Goal: Transaction & Acquisition: Purchase product/service

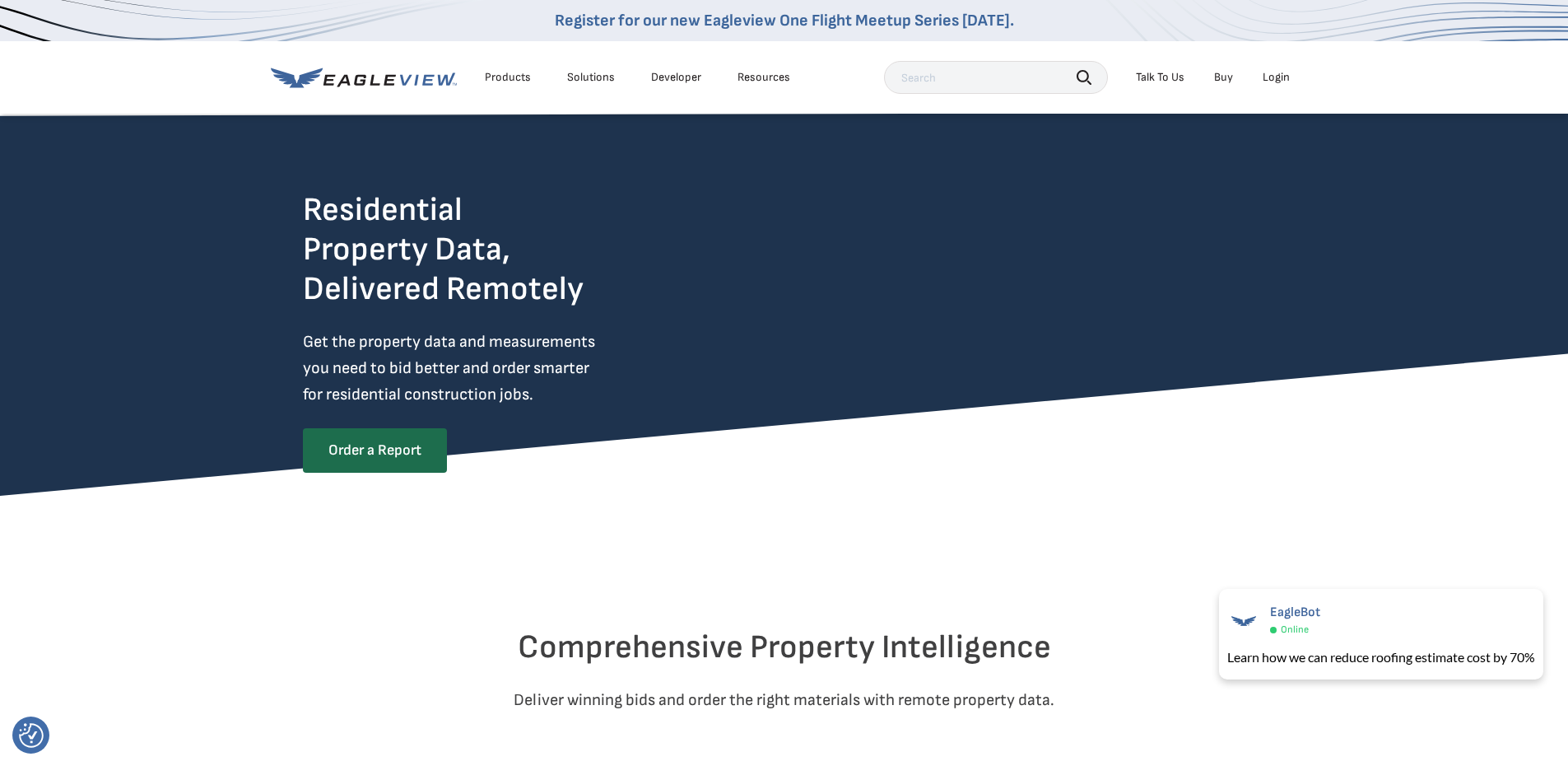
click at [505, 72] on div "Products" at bounding box center [508, 77] width 46 height 15
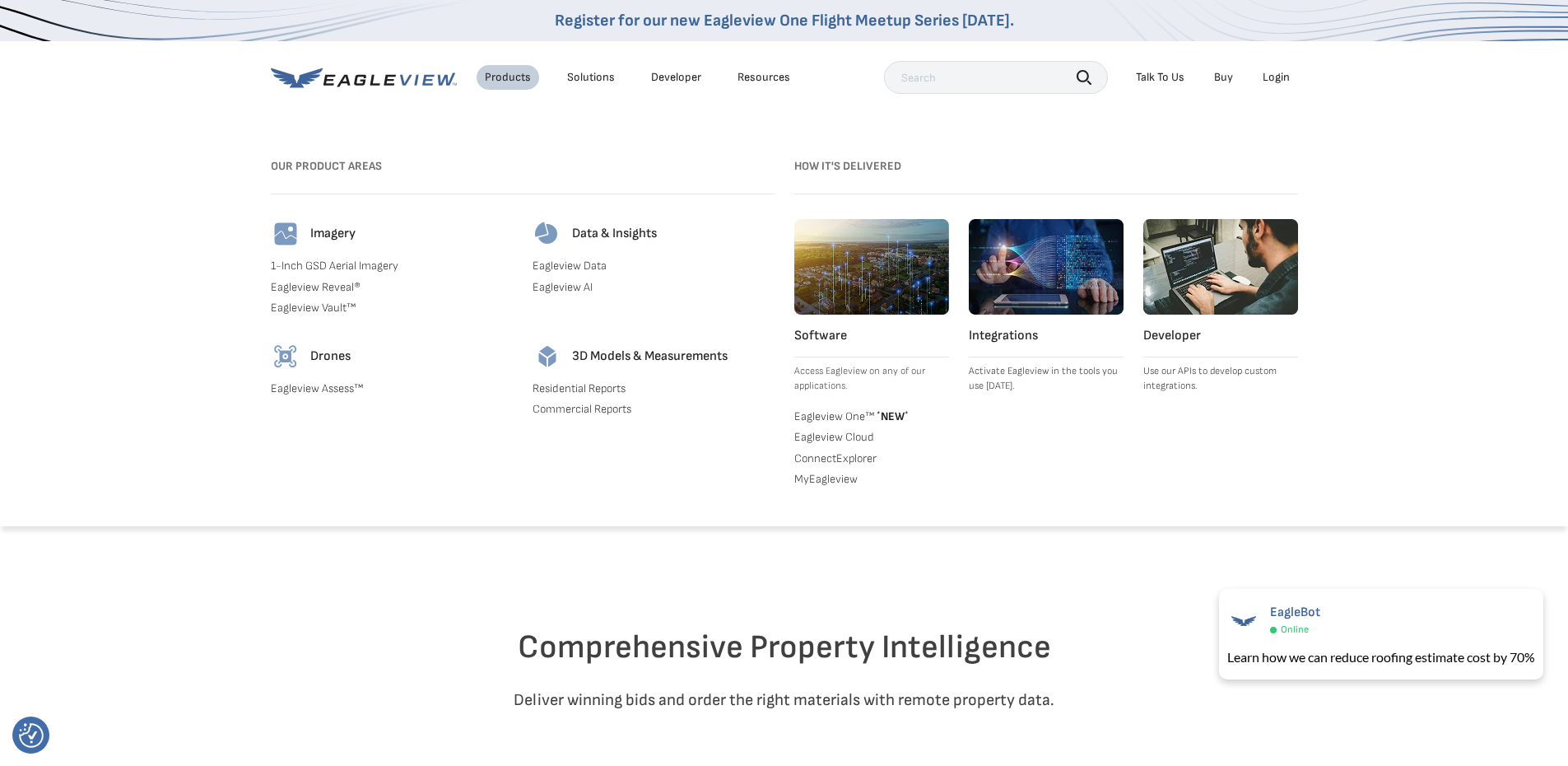
click at [595, 81] on div "Solutions" at bounding box center [591, 77] width 47 height 15
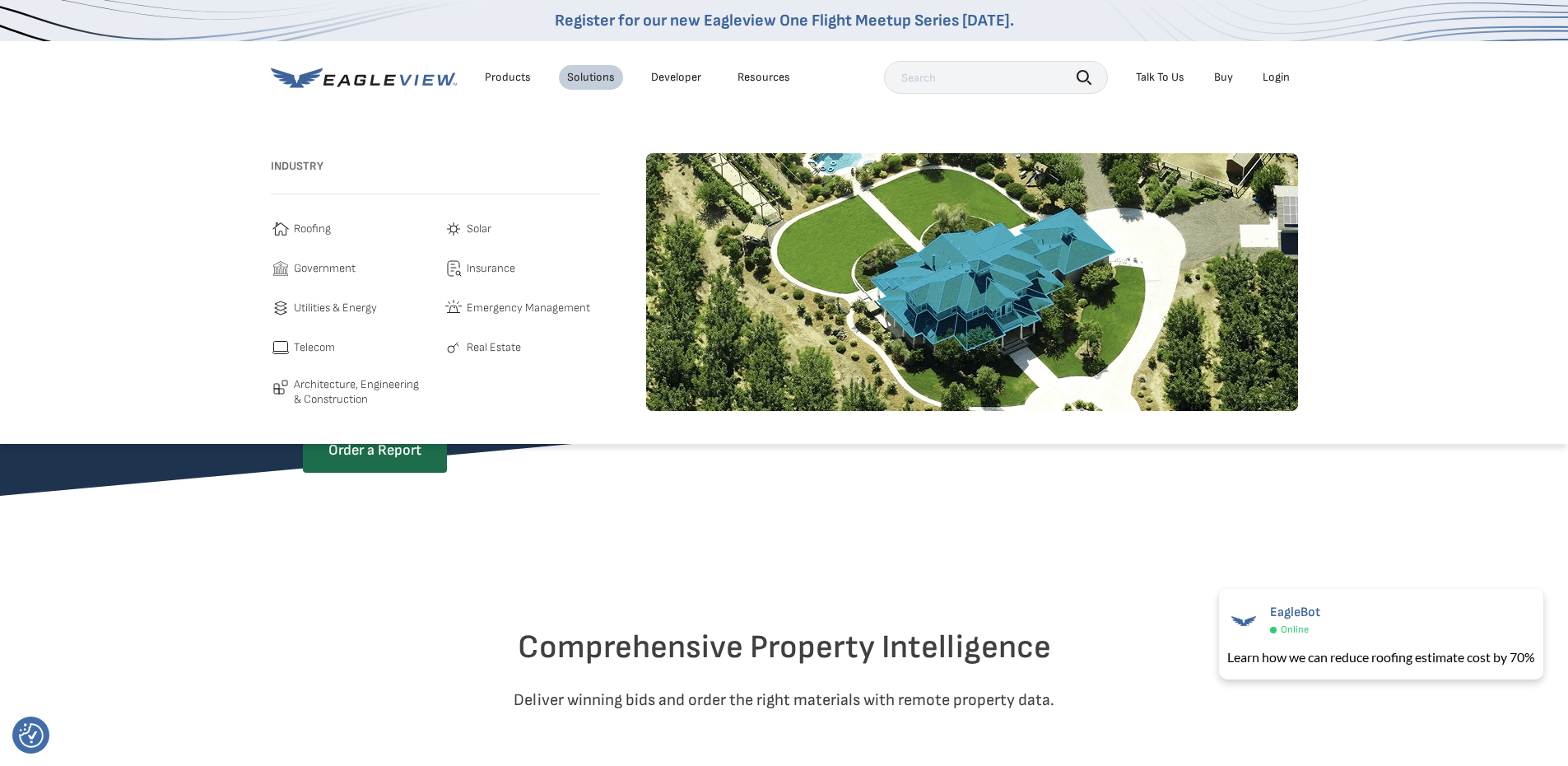
click at [298, 229] on span "Roofing" at bounding box center [311, 229] width 37 height 20
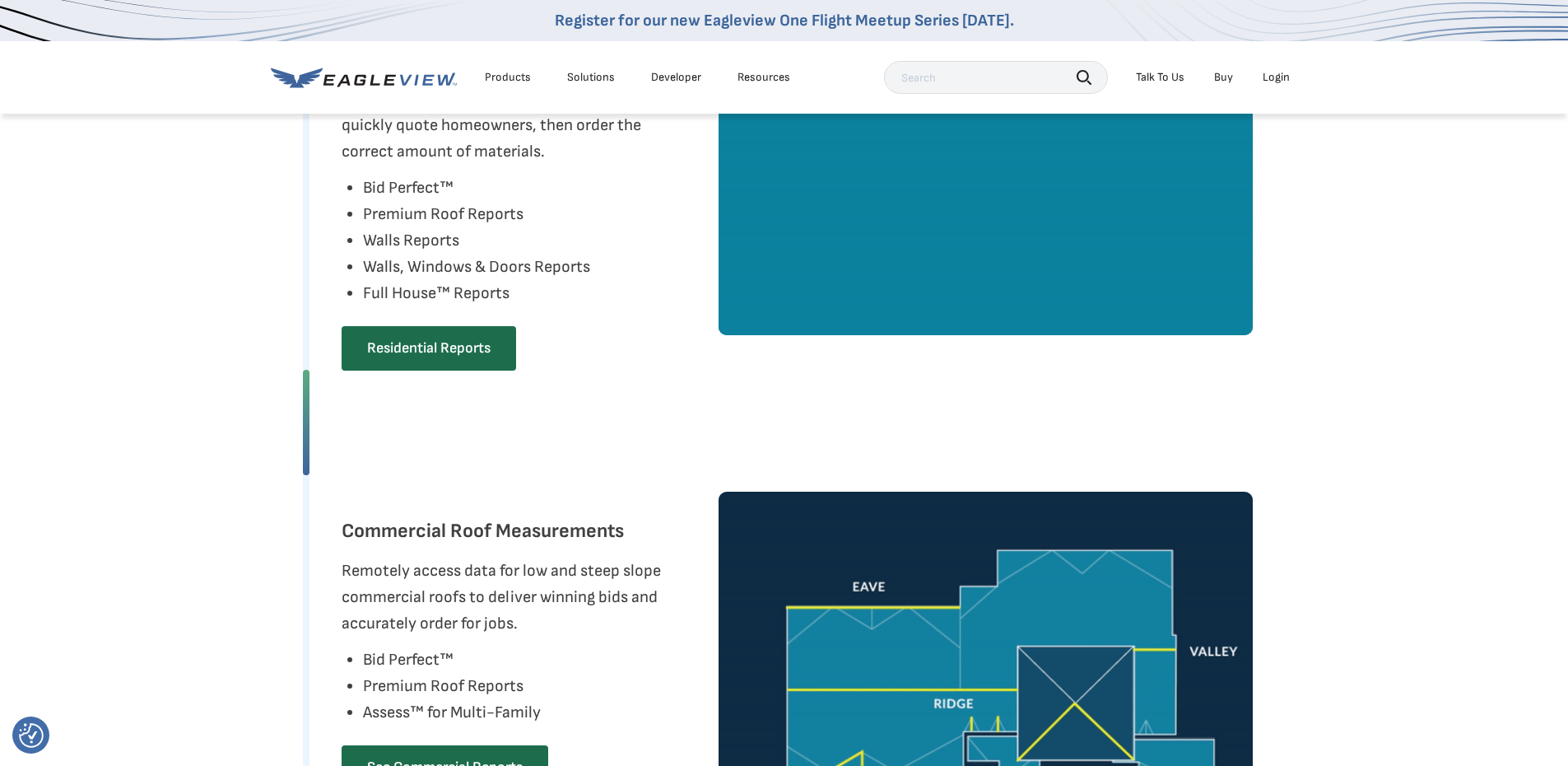
scroll to position [1152, 0]
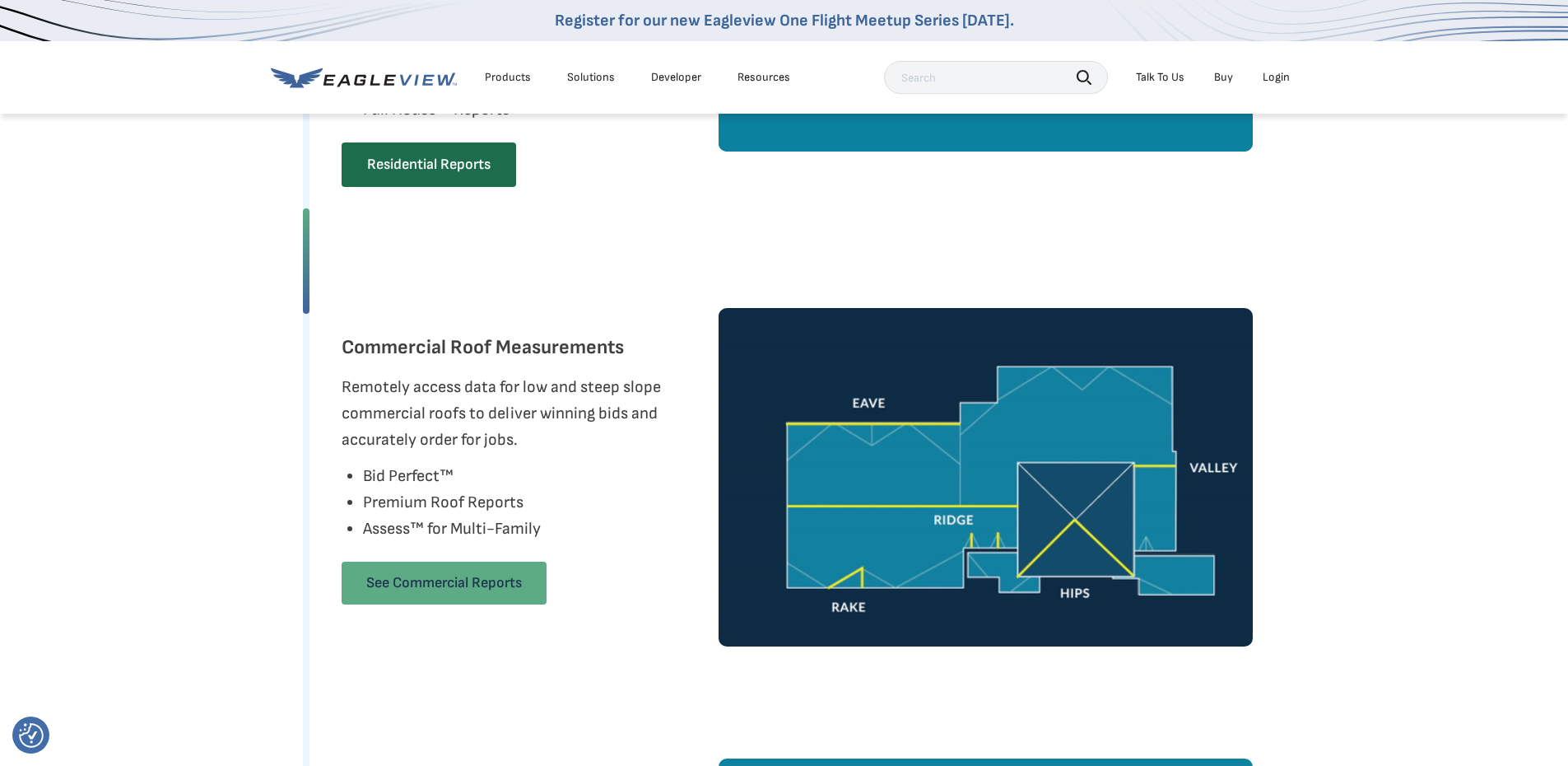
click at [520, 590] on link "See Commercial Reports" at bounding box center [444, 582] width 205 height 43
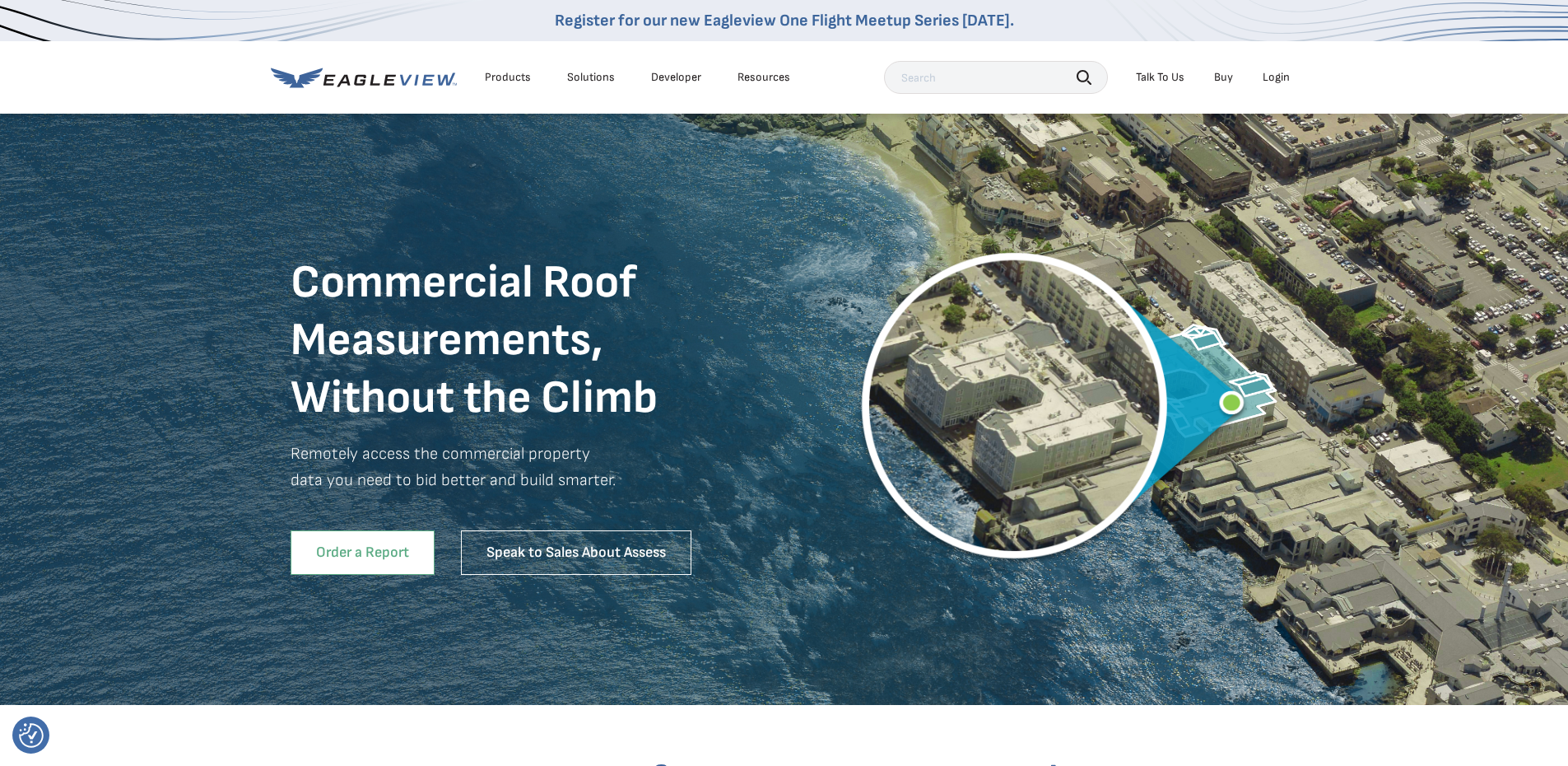
click at [397, 561] on link "Order a Report" at bounding box center [363, 553] width 144 height 44
